Goal: Check status

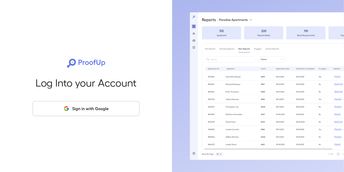
click at [95, 111] on button "Sign in with Google" at bounding box center [86, 108] width 107 height 15
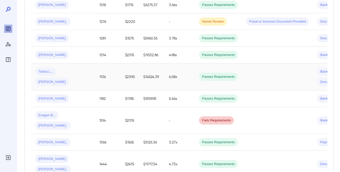
scroll to position [144, 0]
click at [96, 115] on td "1514" at bounding box center [108, 120] width 26 height 27
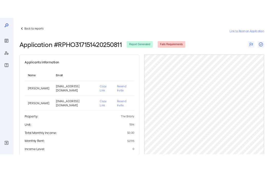
scroll to position [109, 0]
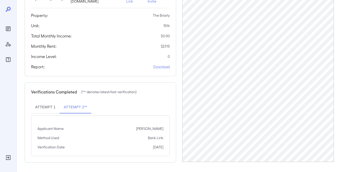
click at [47, 107] on button "Attempt 1" at bounding box center [45, 107] width 29 height 12
click at [78, 106] on button "Attempt 2**" at bounding box center [76, 107] width 32 height 12
